Goal: Task Accomplishment & Management: Manage account settings

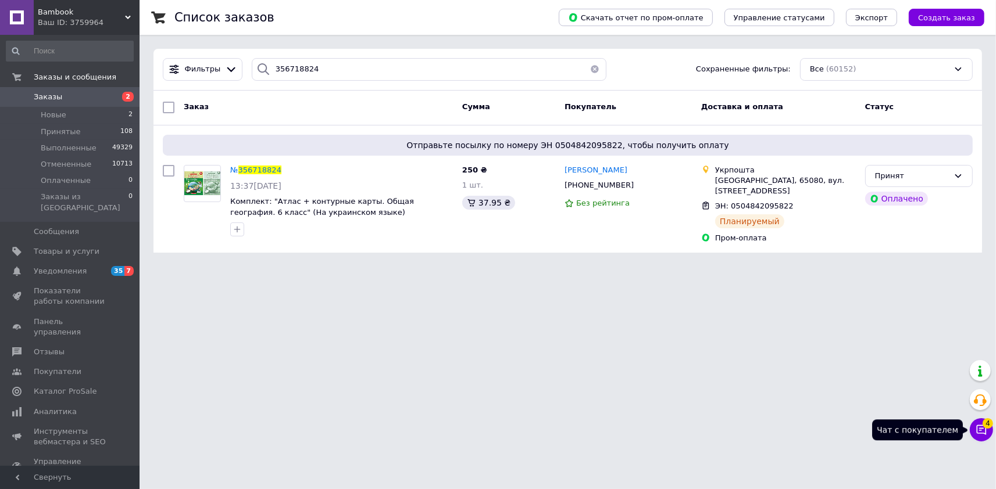
click at [992, 418] on div "4 Чат с покупателем Тех поддержка Чат с покупателем 4" at bounding box center [980, 401] width 23 height 90
click at [992, 425] on span "4" at bounding box center [987, 423] width 10 height 10
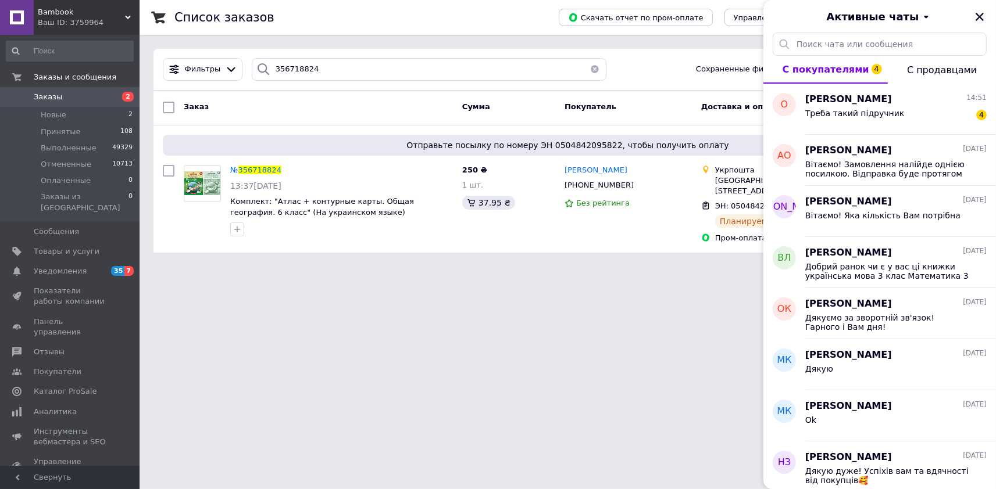
click at [979, 19] on icon "Закрыть" at bounding box center [979, 17] width 10 height 10
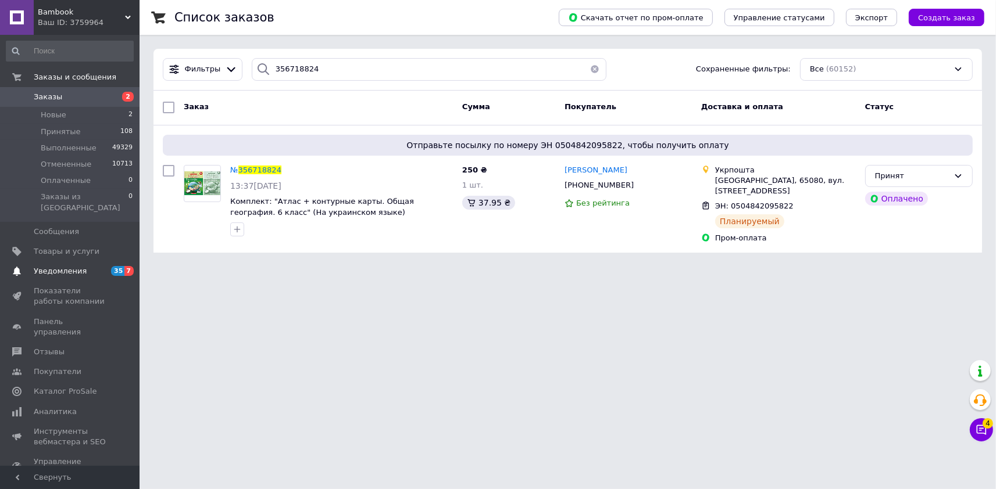
click at [88, 266] on span "Уведомления" at bounding box center [71, 271] width 74 height 10
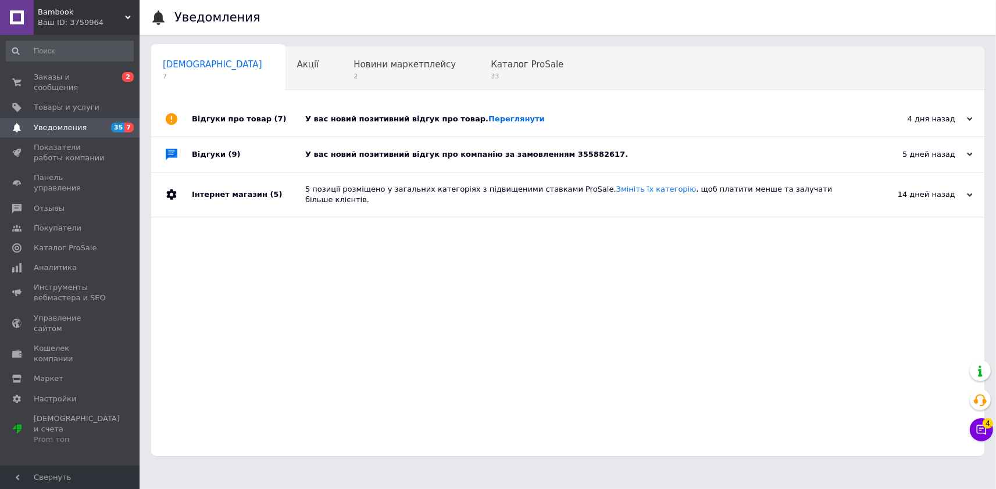
click at [383, 119] on div "У вас новий позитивний відгук про товар. [GEOGRAPHIC_DATA]" at bounding box center [580, 119] width 551 height 10
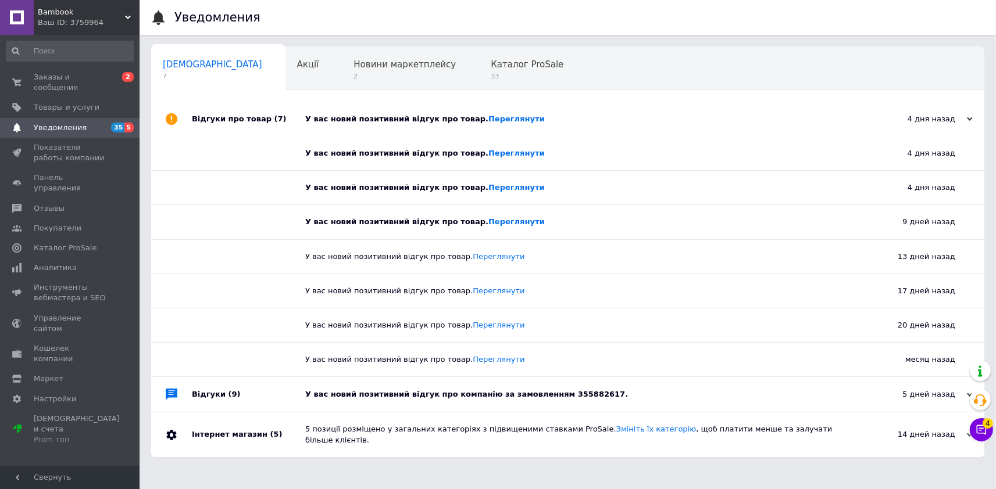
click at [383, 119] on div "У вас новий позитивний відгук про товар. [GEOGRAPHIC_DATA]" at bounding box center [580, 119] width 551 height 10
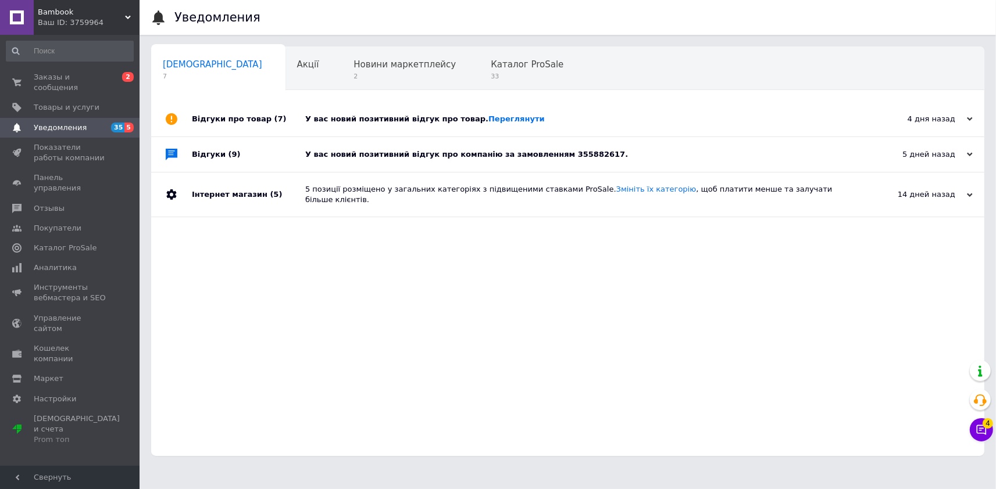
click at [381, 160] on div "У вас новий позитивний відгук про компанію за замовленням 355882617." at bounding box center [580, 154] width 551 height 10
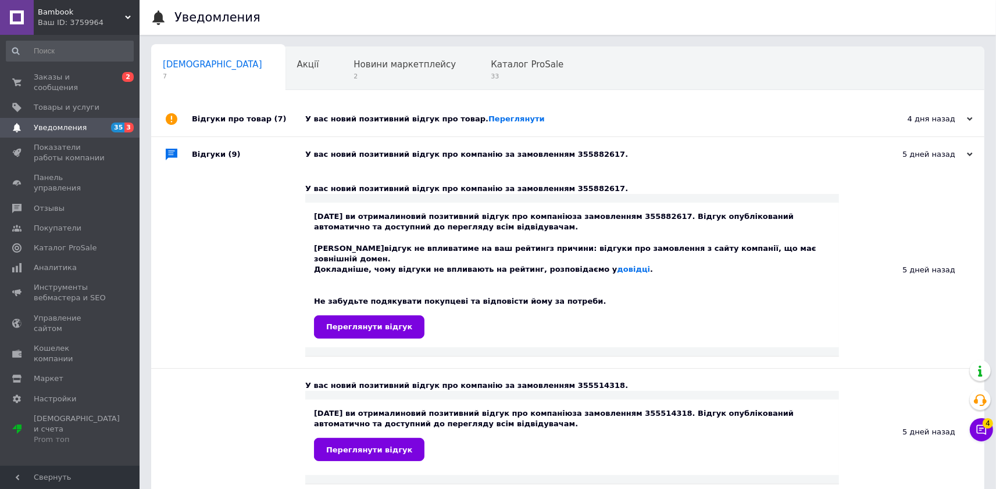
click at [381, 160] on div "У вас новий позитивний відгук про компанію за замовленням 355882617." at bounding box center [580, 154] width 551 height 10
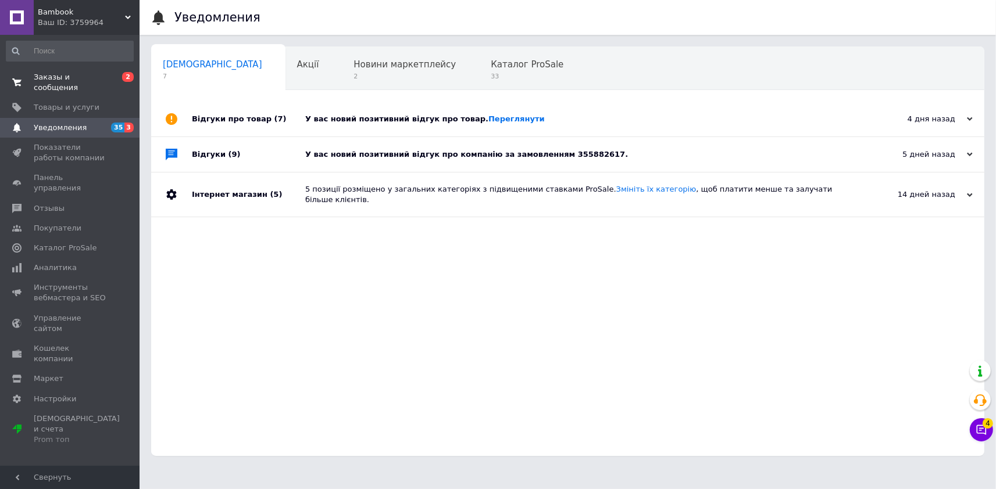
click at [74, 85] on link "Заказы и сообщения 0 2" at bounding box center [69, 82] width 139 height 30
